Goal: Task Accomplishment & Management: Manage account settings

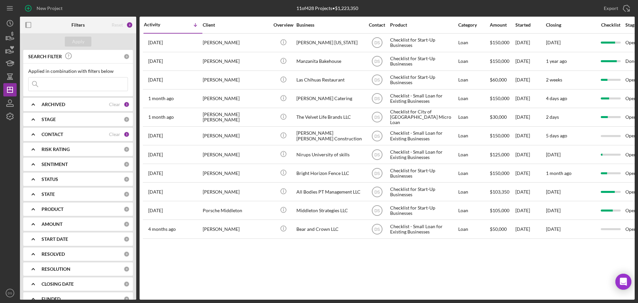
click at [81, 133] on div "CONTACT" at bounding box center [75, 134] width 67 height 5
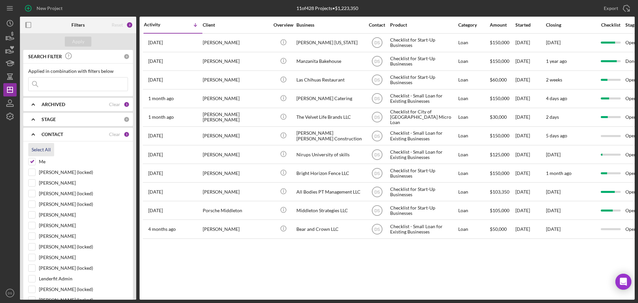
click at [48, 149] on div "Select All" at bounding box center [41, 149] width 19 height 13
checkbox input "true"
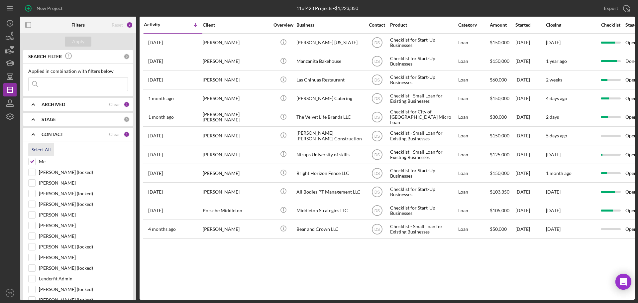
checkbox input "true"
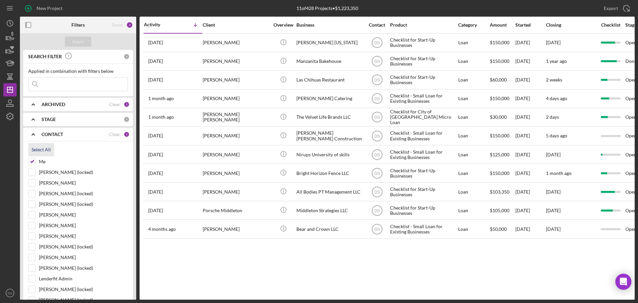
checkbox input "true"
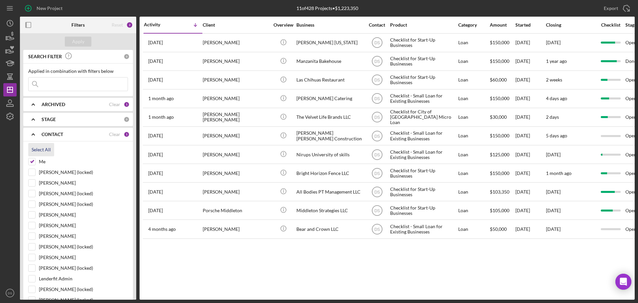
checkbox input "true"
click at [80, 44] on div "Apply" at bounding box center [78, 42] width 12 height 10
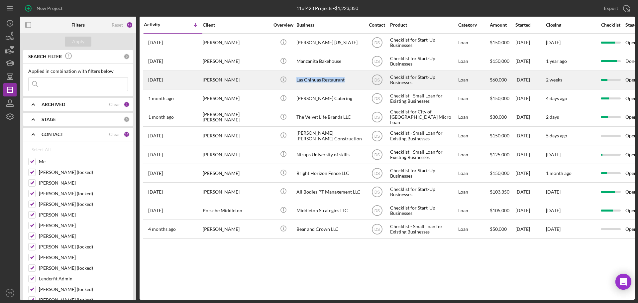
drag, startPoint x: 350, startPoint y: 78, endPoint x: 297, endPoint y: 81, distance: 53.2
click at [297, 81] on div "Las Chihuas Restaurant" at bounding box center [329, 80] width 66 height 18
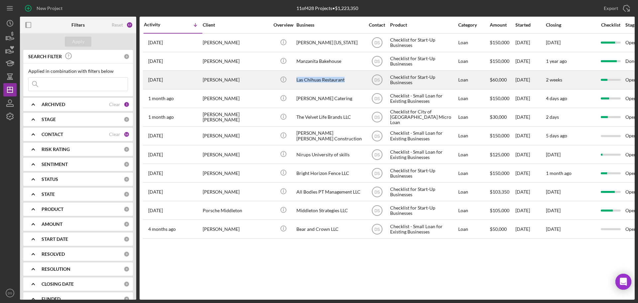
drag, startPoint x: 349, startPoint y: 78, endPoint x: 297, endPoint y: 79, distance: 52.2
click at [297, 79] on div "Las Chihuas Restaurant" at bounding box center [329, 80] width 66 height 18
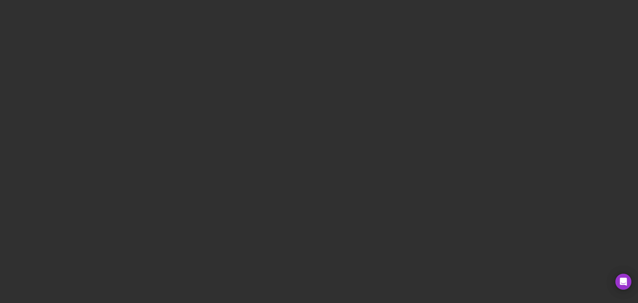
drag, startPoint x: 297, startPoint y: 79, endPoint x: 234, endPoint y: 57, distance: 67.3
click at [234, 57] on div at bounding box center [319, 151] width 638 height 303
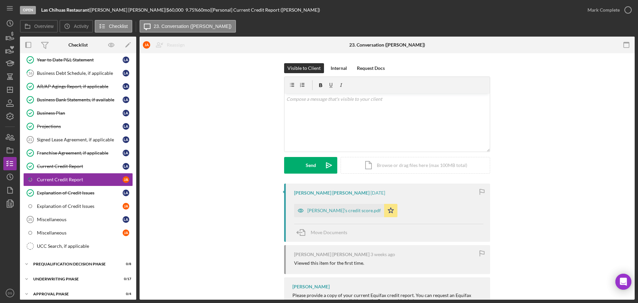
scroll to position [367, 0]
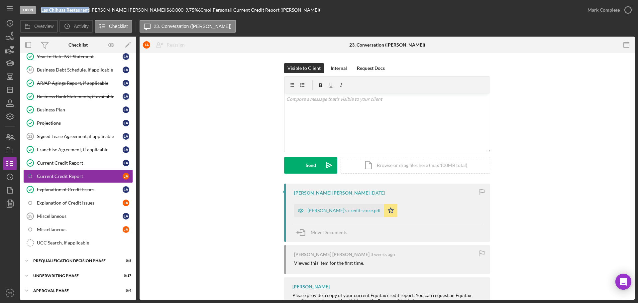
drag, startPoint x: 41, startPoint y: 11, endPoint x: 89, endPoint y: 9, distance: 48.9
click at [89, 9] on div "Open Las Chihuas Restaurant | Liliana Alvarez Tostado | $60,000 $60,000 9.75 % …" at bounding box center [300, 10] width 561 height 20
copy b "Las Chihuas Restaurant"
